Goal: Task Accomplishment & Management: Complete application form

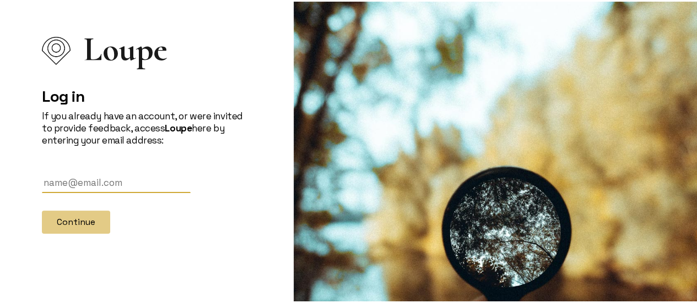
click at [164, 164] on div "Log in If you already have an account, or were invited to provide feedback, acc…" at bounding box center [147, 147] width 210 height 169
click at [162, 186] on input "text" at bounding box center [116, 181] width 149 height 20
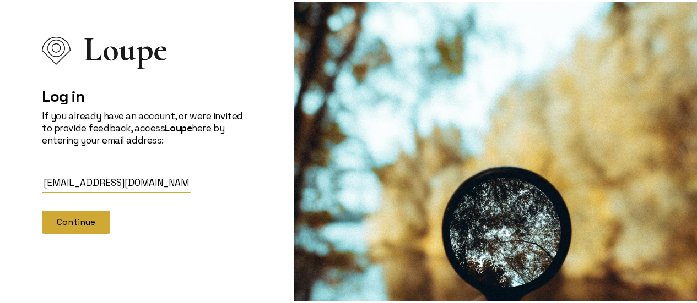
type input "[EMAIL_ADDRESS][DOMAIN_NAME]"
click at [82, 215] on button "Continue" at bounding box center [76, 220] width 68 height 23
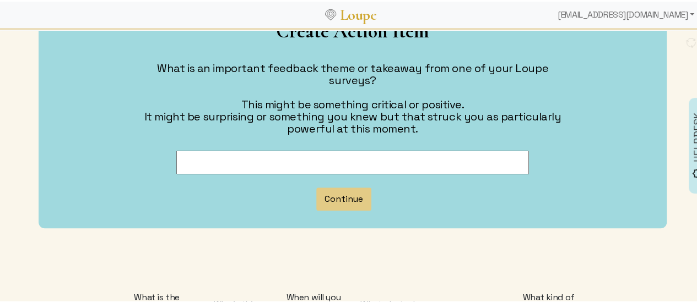
scroll to position [110, 0]
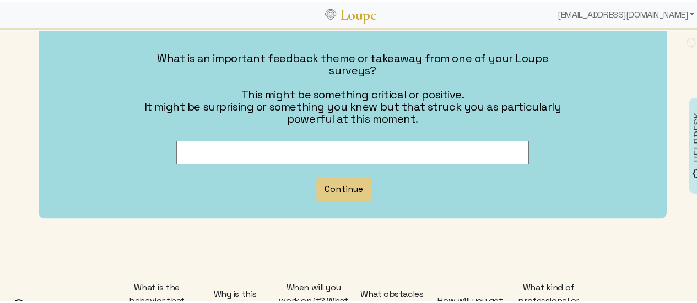
click at [292, 139] on input at bounding box center [352, 151] width 352 height 24
paste input "working on better communication and being more assertive in communication."
type input "working on better communication and being more assertive in communication."
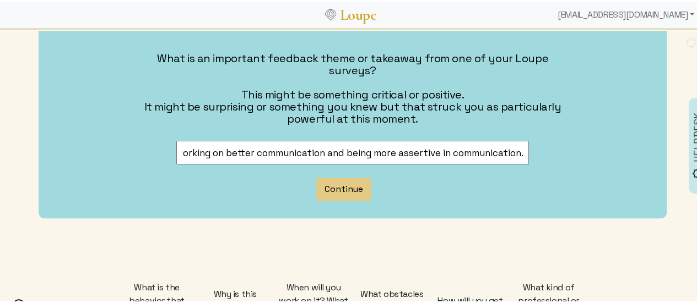
scroll to position [0, 0]
drag, startPoint x: 521, startPoint y: 140, endPoint x: 91, endPoint y: 118, distance: 430.1
click at [91, 118] on div "Create Action Item What is an important feedback theme or takeaway from one of …" at bounding box center [353, 104] width 628 height 225
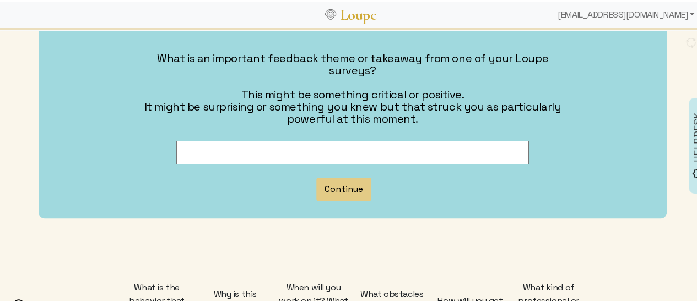
click at [224, 139] on input at bounding box center [352, 151] width 352 height 24
paste input "Enhancing communication effectiveness and cultivating greater assertiveness in …"
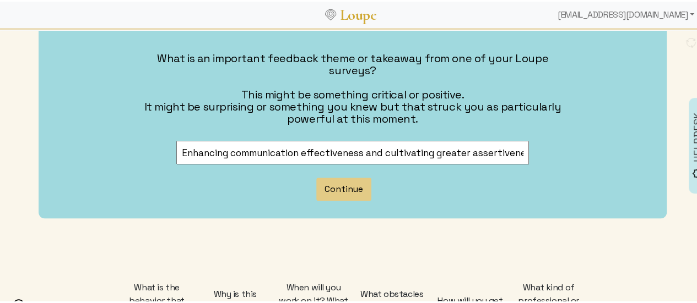
click at [361, 140] on input "Enhancing communication effectiveness and cultivating greater assertiveness in …" at bounding box center [352, 151] width 352 height 24
click at [488, 142] on input "Enhancing communication effectiveness and cultivating greater assertiveness in …" at bounding box center [352, 151] width 352 height 24
click at [367, 140] on input "Enhancing communication effectiveness and cultivating greater assertiveness dur…" at bounding box center [352, 151] width 352 height 24
click at [367, 139] on input "Enhancing communication effectiveness and cultivating greater assertiveness dur…" at bounding box center [352, 151] width 352 height 24
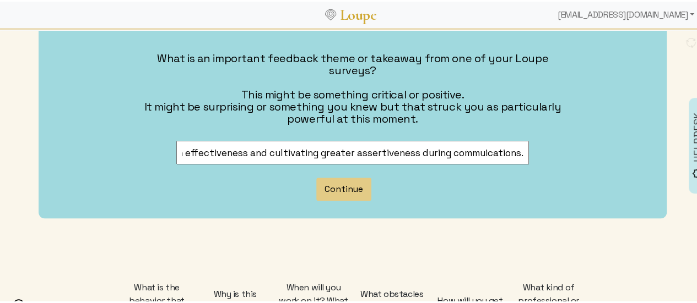
click at [460, 139] on input "Enhancing communication effectiveness and cultivating greater assertiveness dur…" at bounding box center [352, 151] width 352 height 24
click at [467, 139] on input "Enhancing communication effectiveness and cultivating greater assertiveness dur…" at bounding box center [352, 151] width 352 height 24
click at [378, 139] on input "Enhancing communication effectiveness and cultivating greater assertiveness dur…" at bounding box center [352, 151] width 352 height 24
click at [379, 139] on input "Enhancing communication effectiveness and cultivating greater assertiveness dur…" at bounding box center [352, 151] width 352 height 24
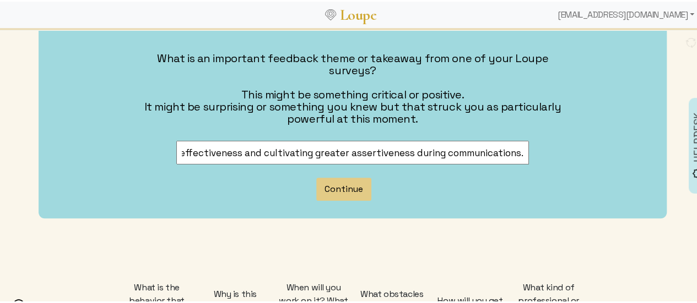
click at [379, 139] on input "Enhancing communication effectiveness and cultivating greater assertiveness dur…" at bounding box center [352, 151] width 352 height 24
type input "Enhancing communication effectiveness and cultivating greater assertiveness dur…"
click at [363, 176] on button "Continue" at bounding box center [343, 187] width 55 height 23
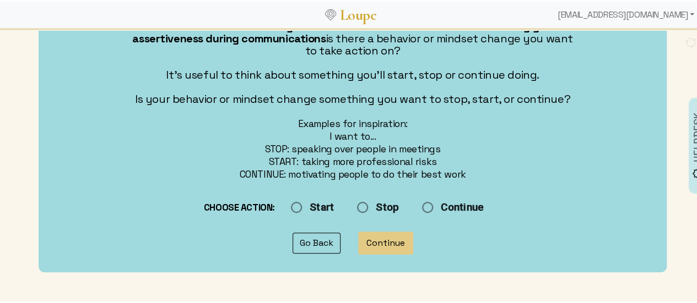
scroll to position [165, 0]
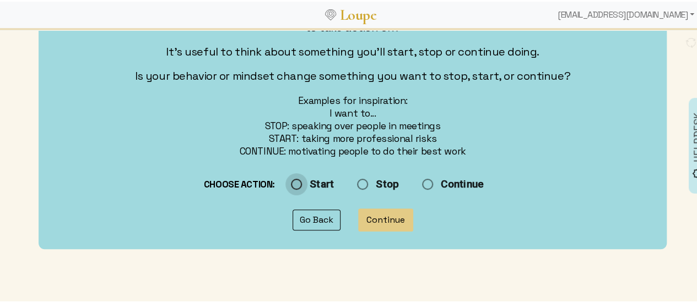
click at [304, 183] on input "Start" at bounding box center [340, 184] width 110 height 24
radio input "true"
click at [379, 216] on button "Continue" at bounding box center [385, 218] width 55 height 23
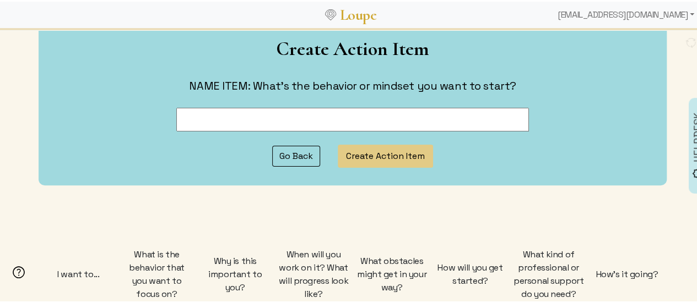
scroll to position [0, 0]
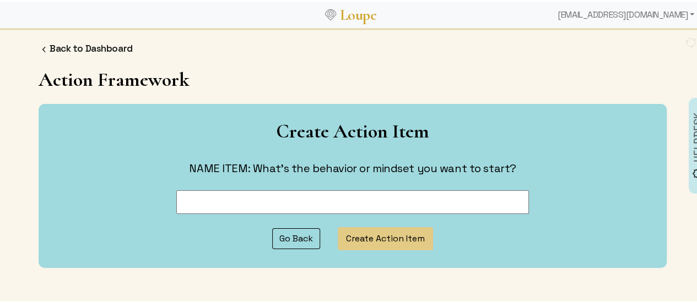
click at [304, 207] on input at bounding box center [352, 201] width 352 height 24
paste input "Enhancing communication effectiveness and cultivating greater assertiveness dur…"
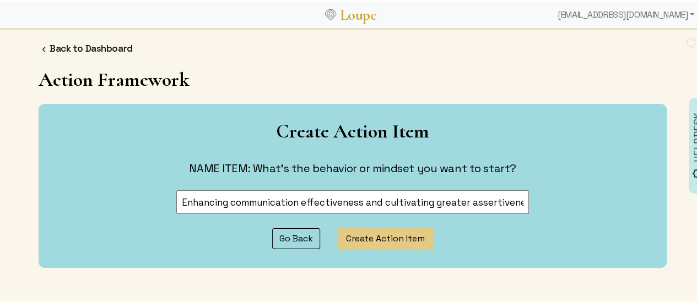
scroll to position [0, 124]
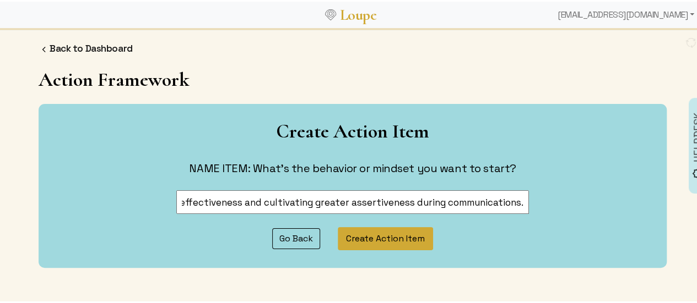
type input "Enhancing communication effectiveness and cultivating greater assertiveness dur…"
click at [383, 237] on button "Create Action Item" at bounding box center [385, 237] width 95 height 23
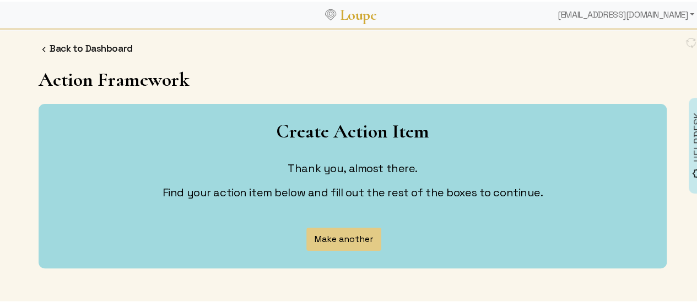
click at [345, 232] on button "Make another" at bounding box center [343, 237] width 75 height 23
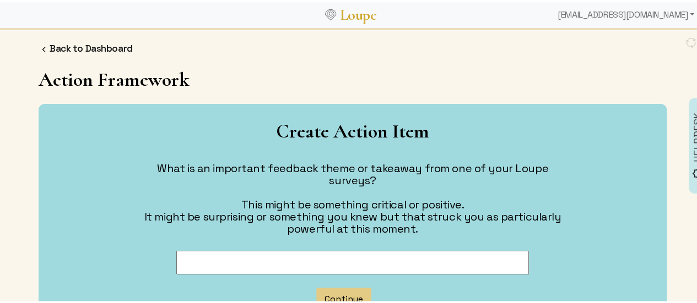
scroll to position [55, 0]
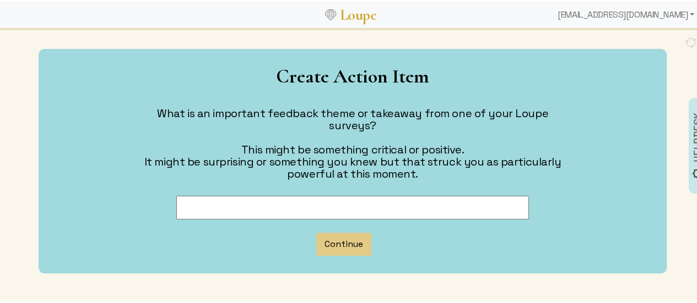
click at [433, 194] on input at bounding box center [352, 206] width 352 height 24
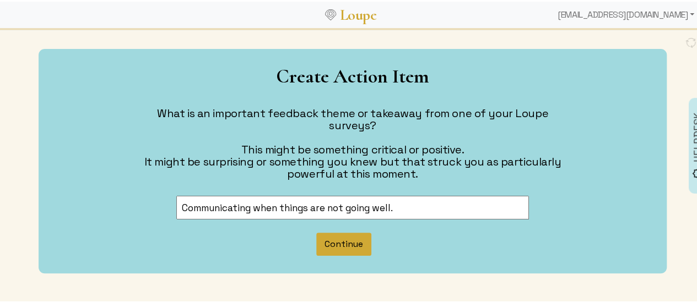
type input "Communicating when things are not going well."
click at [354, 232] on button "Continue" at bounding box center [343, 242] width 55 height 23
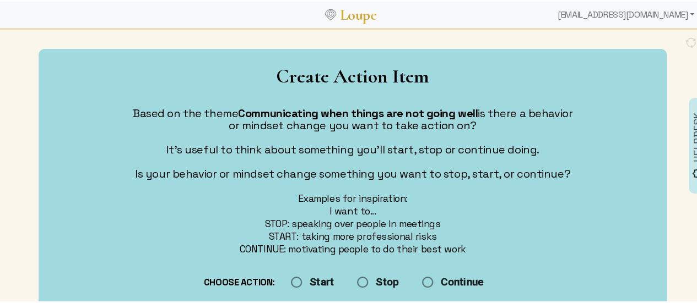
scroll to position [110, 0]
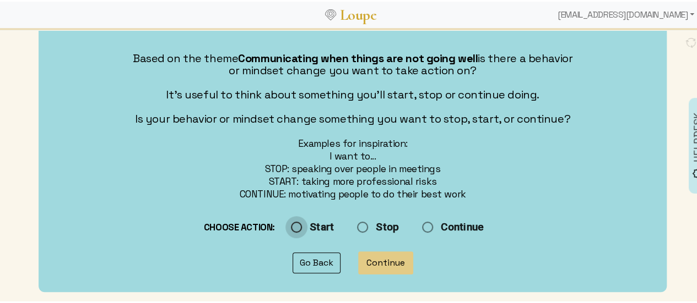
click at [303, 226] on input "Start" at bounding box center [340, 227] width 110 height 24
radio input "true"
click at [388, 256] on button "Continue" at bounding box center [385, 261] width 55 height 23
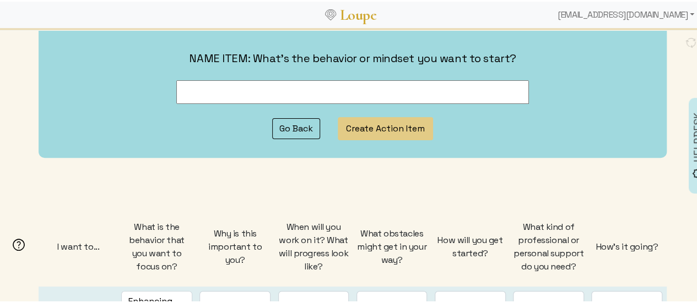
click at [291, 91] on input at bounding box center [352, 91] width 352 height 24
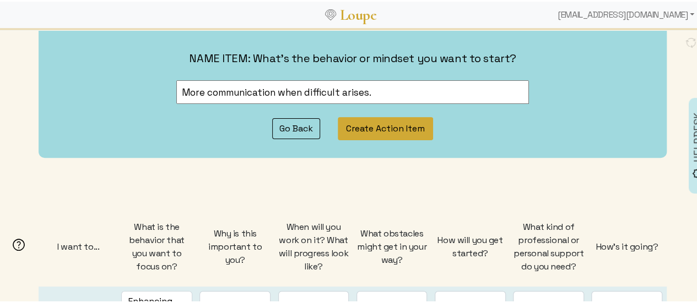
type input "More communication when difficult arises."
click at [409, 123] on button "Create Action Item" at bounding box center [385, 127] width 95 height 23
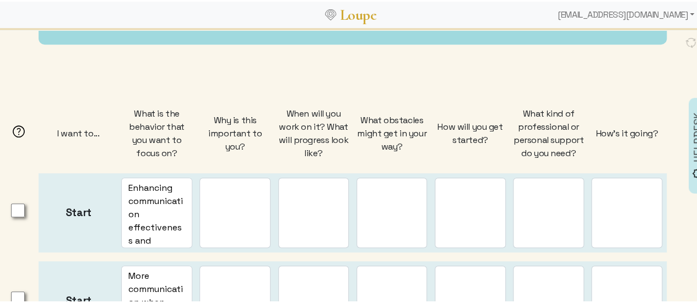
scroll to position [224, 0]
click at [237, 194] on textarea at bounding box center [234, 212] width 71 height 70
type textarea "I want to be an effective leader"
click at [15, 205] on input "checkbox" at bounding box center [18, 210] width 14 height 14
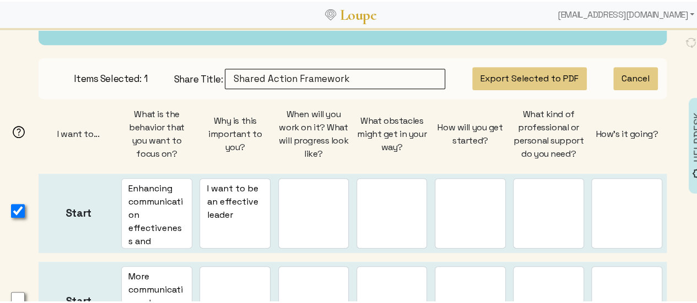
click at [17, 209] on input "checkbox" at bounding box center [18, 210] width 14 height 14
checkbox input "false"
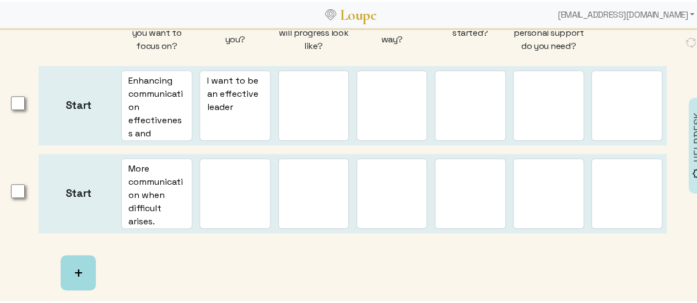
scroll to position [334, 0]
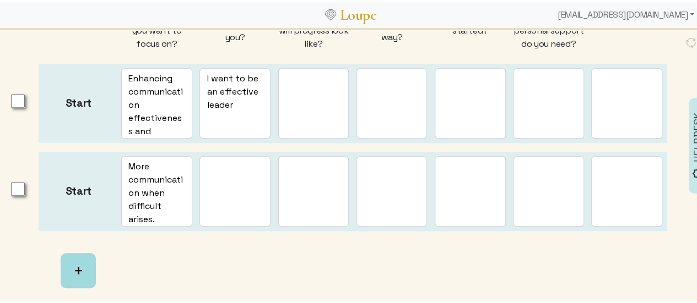
click at [247, 110] on textarea "I want to be an effective leader" at bounding box center [234, 102] width 71 height 70
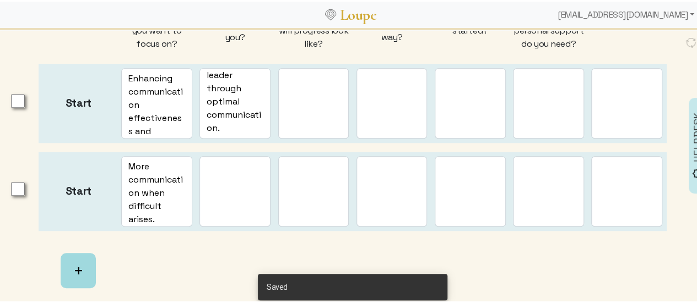
type textarea "I want to be an effective leader through optimal communication."
click at [300, 117] on textarea at bounding box center [313, 102] width 71 height 70
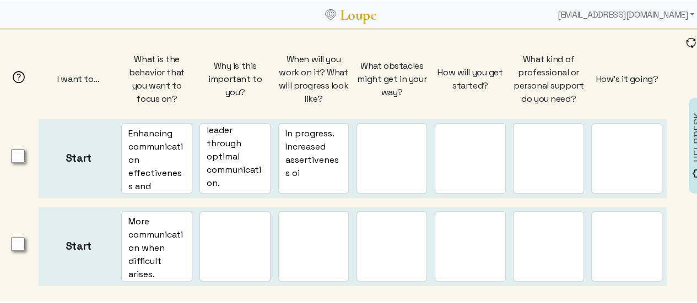
click at [314, 170] on textarea "In progress. Increased assertiveness oi" at bounding box center [313, 157] width 71 height 70
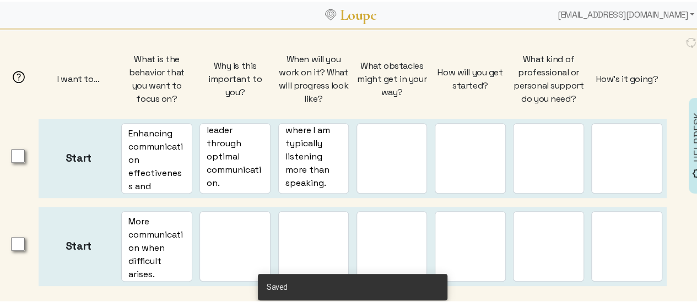
type textarea "In progress. Increased assertiveness in group where I am typically listening mo…"
click at [375, 147] on textarea at bounding box center [391, 157] width 71 height 70
click at [361, 186] on textarea "The situation, being in a group with senior scientists and not having an contri…" at bounding box center [391, 157] width 71 height 70
type textarea "The situation, being in a group with senior scientists and not having an contri…"
click at [492, 138] on textarea at bounding box center [470, 157] width 71 height 70
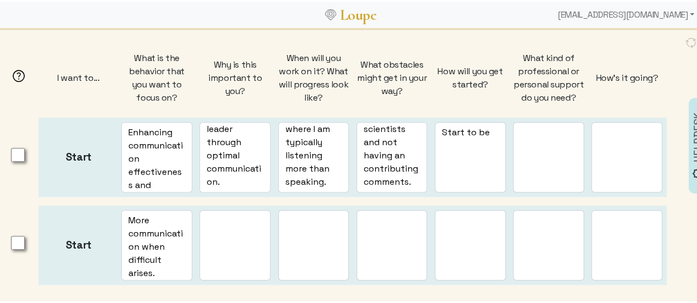
scroll to position [278, 0]
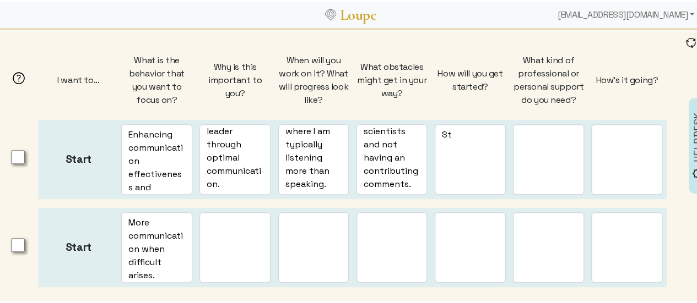
type textarea "S"
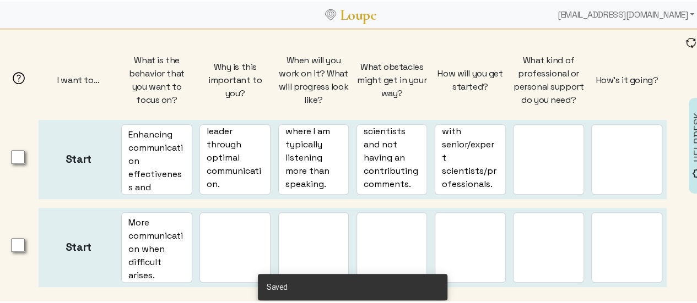
type textarea "Practice assertive communication during a meeting with senior/expert scientists…"
click at [549, 150] on textarea at bounding box center [548, 158] width 71 height 70
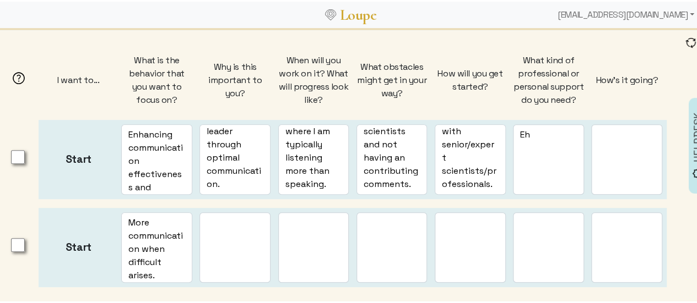
type textarea "E"
drag, startPoint x: 574, startPoint y: 97, endPoint x: 512, endPoint y: 57, distance: 74.1
click at [513, 57] on div "What kind of professional or personal support do you need?" at bounding box center [548, 78] width 71 height 53
copy div "What kind of professional or personal support do you need?"
drag, startPoint x: 532, startPoint y: 148, endPoint x: 534, endPoint y: 142, distance: 6.4
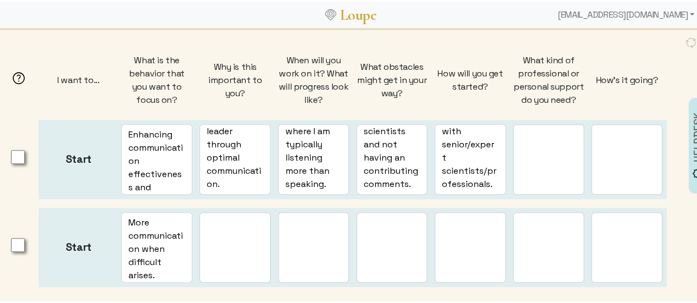
click at [533, 148] on textarea at bounding box center [548, 158] width 71 height 70
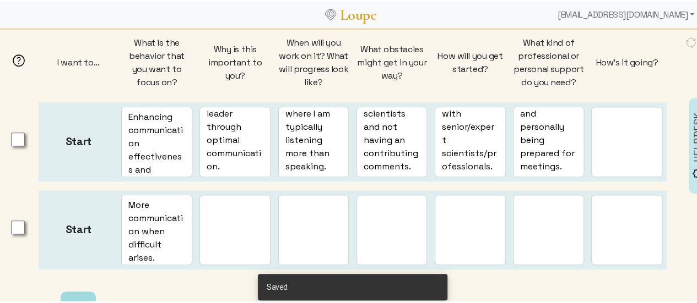
scroll to position [278, 0]
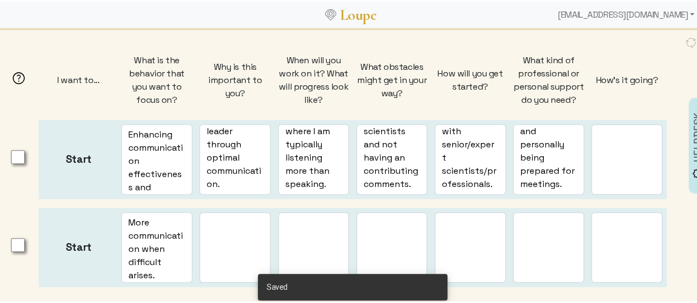
type textarea "Peer feedback and personally being prepared for meetings."
click at [635, 148] on textarea at bounding box center [626, 158] width 71 height 70
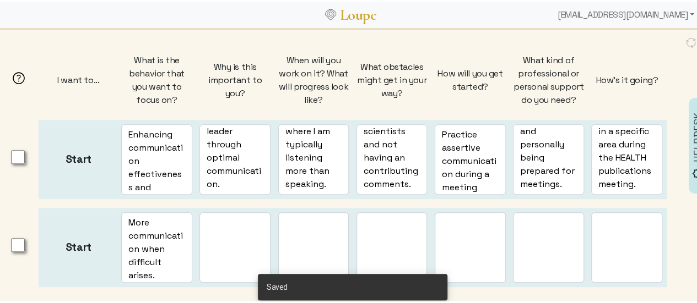
scroll to position [188, 0]
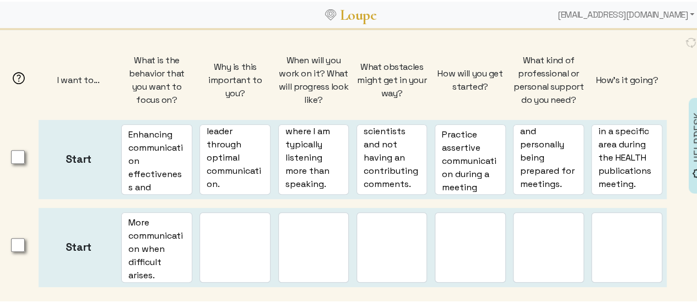
type textarea "1. I suggested a solution in the International HIV Researchers Network Meeting.…"
click at [685, 36] on img at bounding box center [690, 41] width 11 height 12
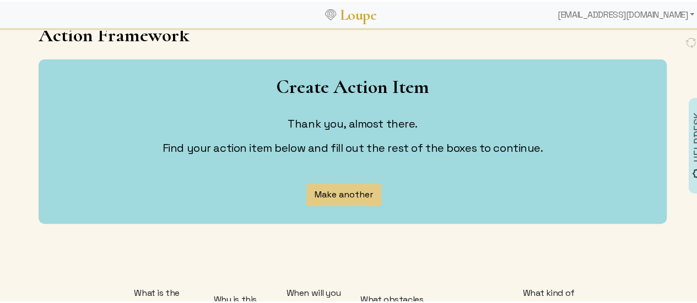
scroll to position [0, 0]
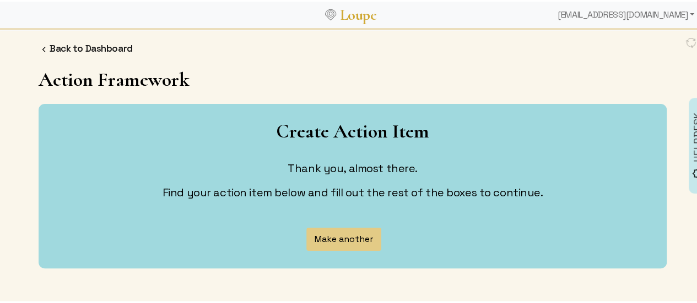
drag, startPoint x: 71, startPoint y: 45, endPoint x: 79, endPoint y: 46, distance: 8.4
click at [71, 45] on link "Back to Dashboard" at bounding box center [91, 47] width 83 height 12
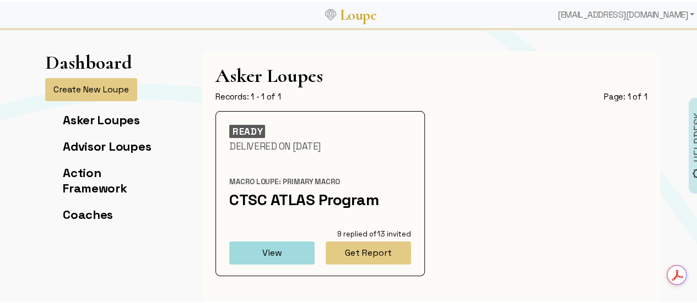
click at [104, 174] on li "Action Framework" at bounding box center [114, 179] width 102 height 31
click at [97, 183] on link "Action Framework" at bounding box center [95, 179] width 64 height 31
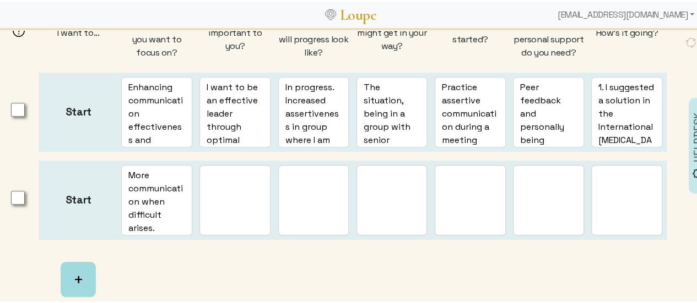
scroll to position [386, 0]
drag, startPoint x: 73, startPoint y: 186, endPoint x: 57, endPoint y: 184, distance: 15.5
click at [58, 185] on div "Start More communication when difficult arises." at bounding box center [78, 198] width 71 height 70
click at [15, 189] on input "checkbox" at bounding box center [18, 196] width 14 height 14
checkbox input "true"
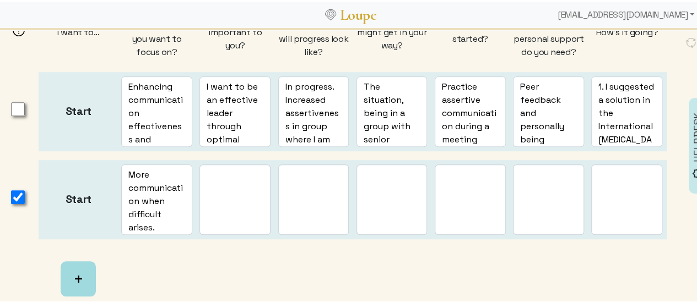
scroll to position [165, 0]
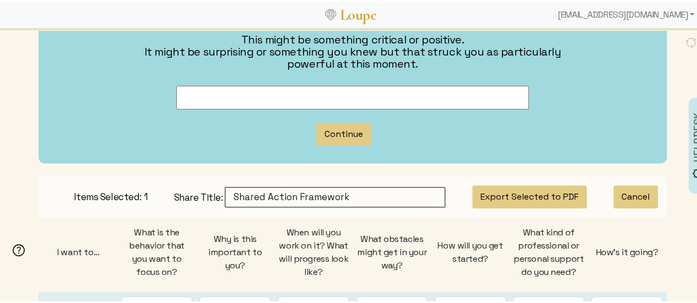
click at [327, 186] on input "text" at bounding box center [335, 196] width 220 height 20
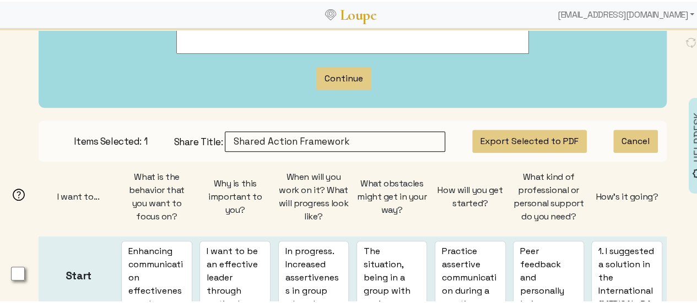
scroll to position [220, 0]
click at [18, 266] on input "checkbox" at bounding box center [18, 273] width 14 height 14
checkbox input "true"
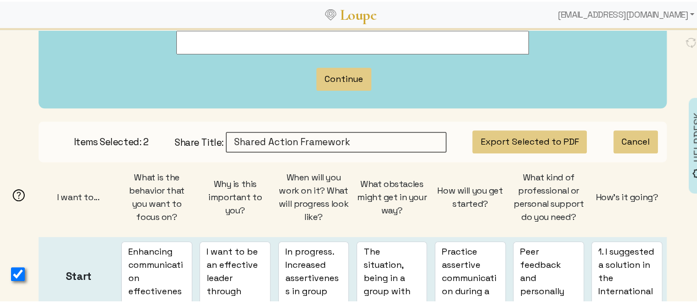
click at [538, 132] on button "Export Selected to PDF" at bounding box center [529, 140] width 115 height 23
